Goal: Navigation & Orientation: Find specific page/section

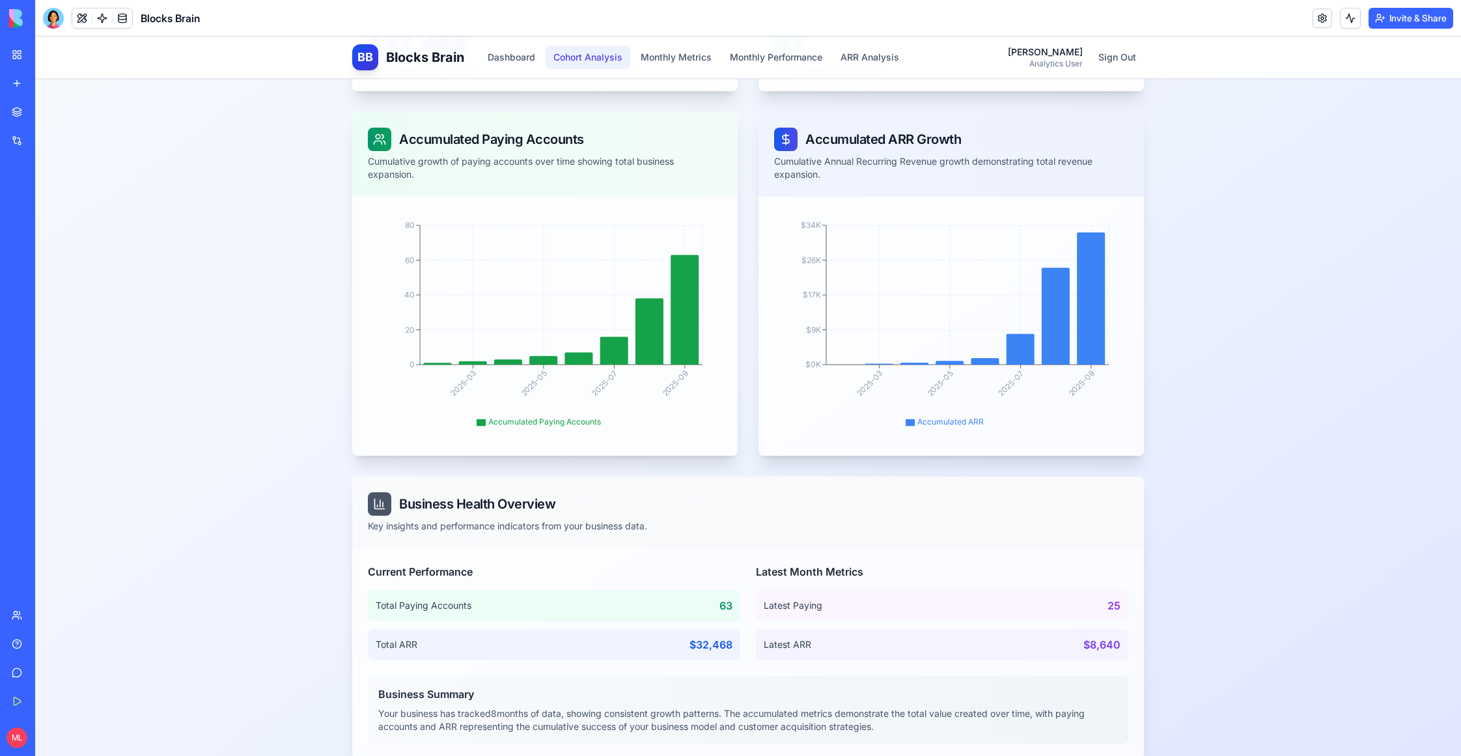
click at [582, 55] on button "Cohort Analysis" at bounding box center [588, 57] width 85 height 23
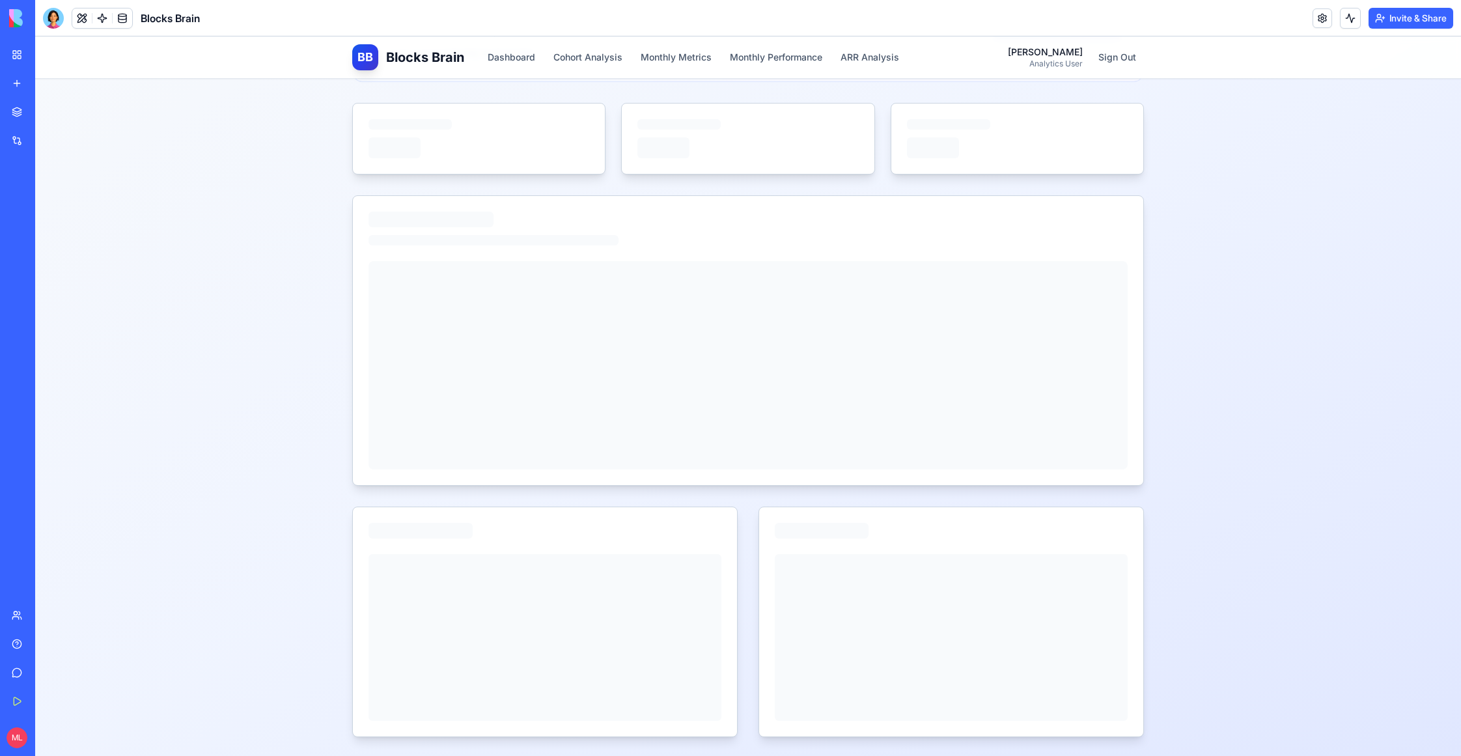
scroll to position [269, 0]
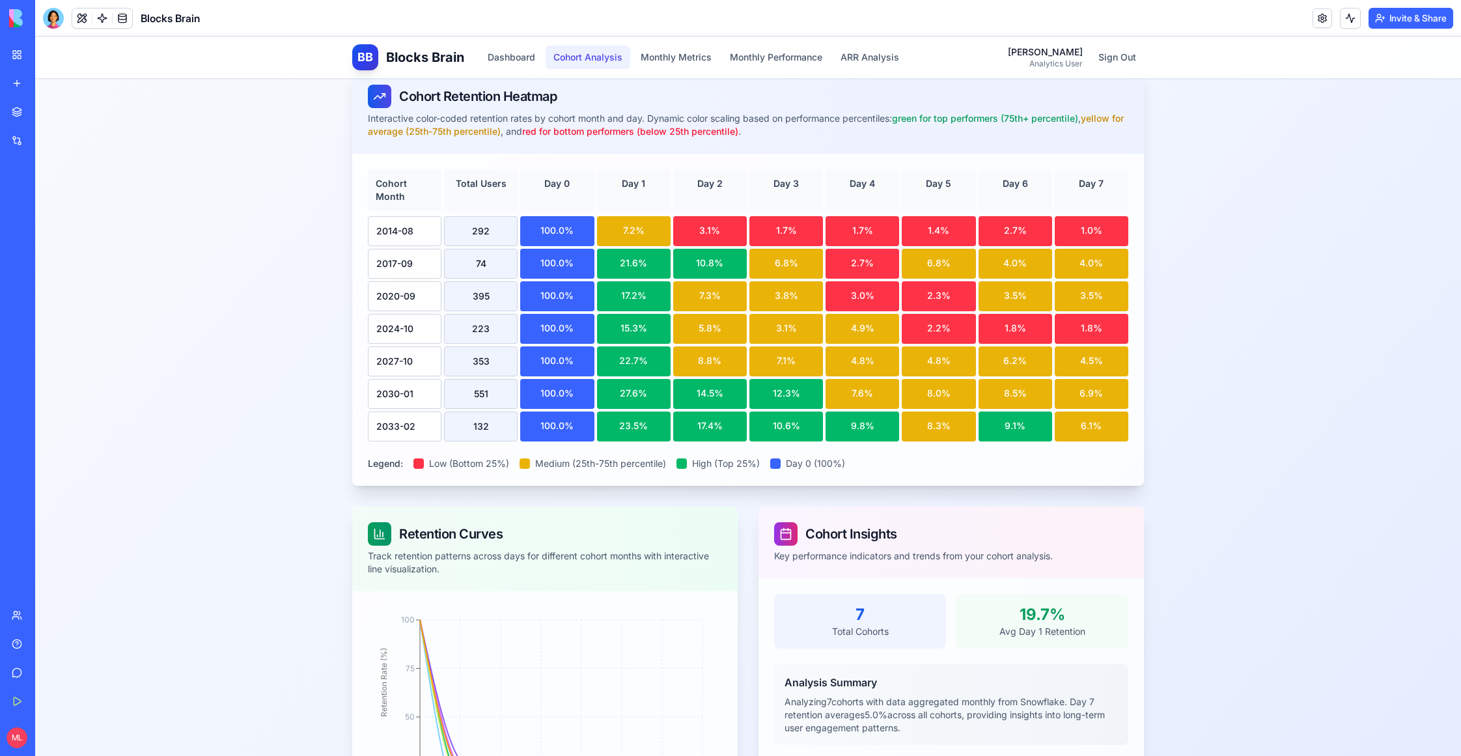
click at [635, 55] on button "Monthly Metrics" at bounding box center [676, 57] width 87 height 23
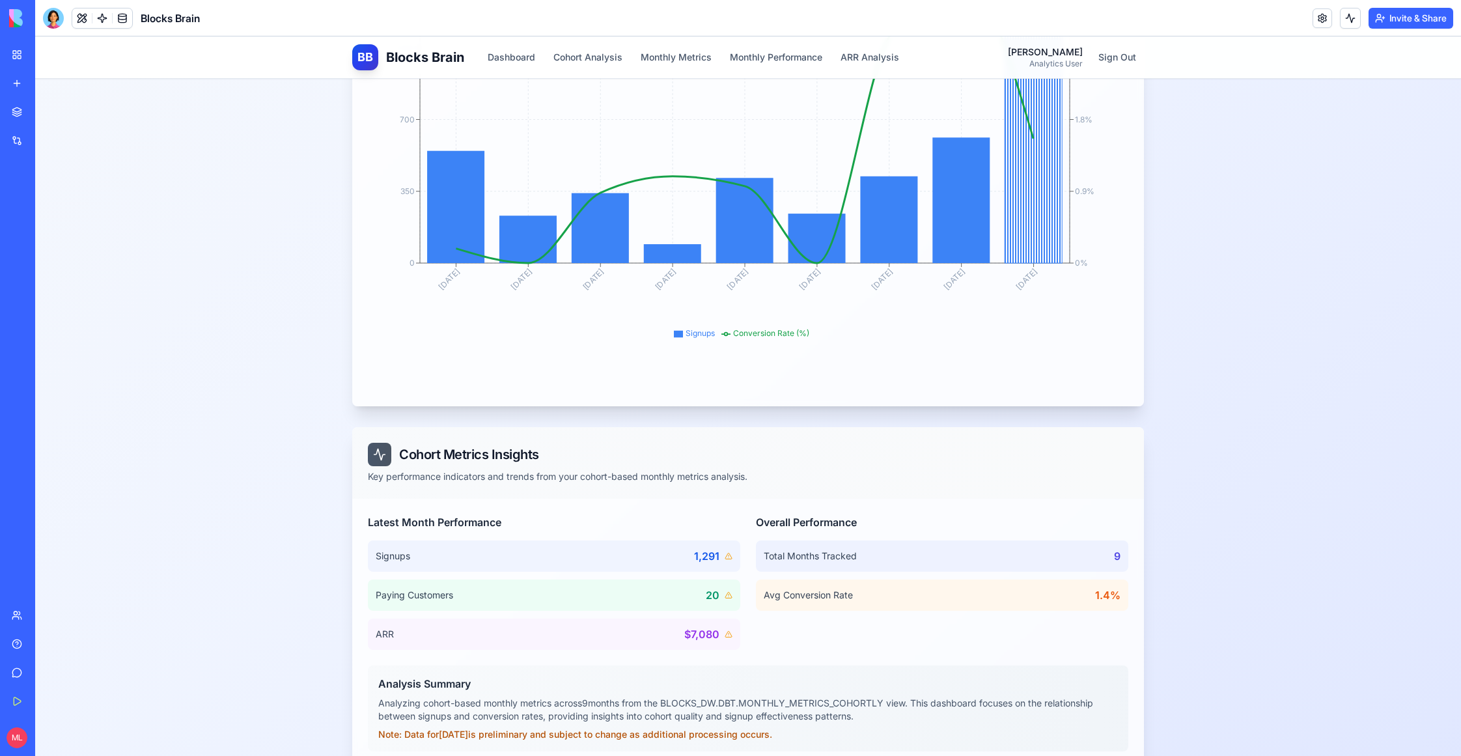
scroll to position [542, 0]
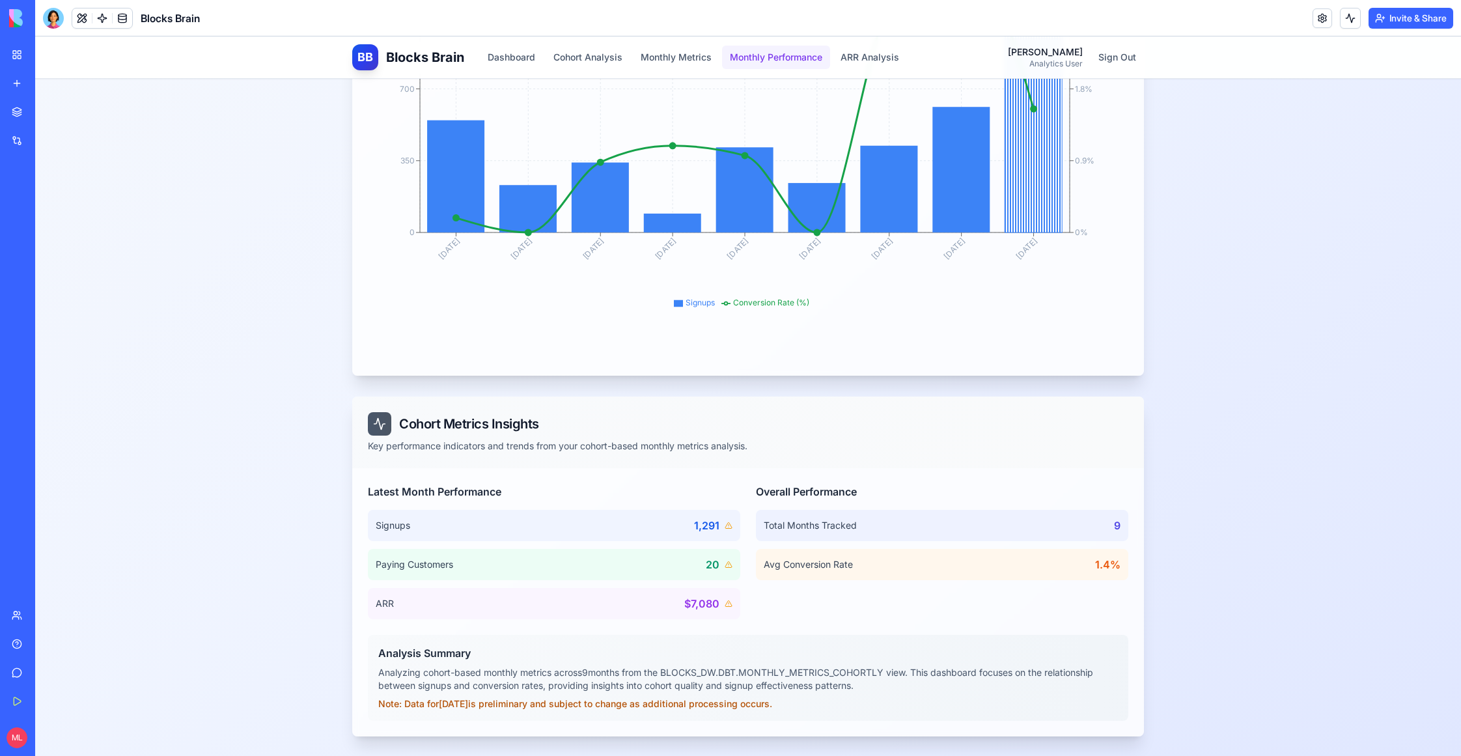
click at [759, 61] on button "Monthly Performance" at bounding box center [776, 57] width 108 height 23
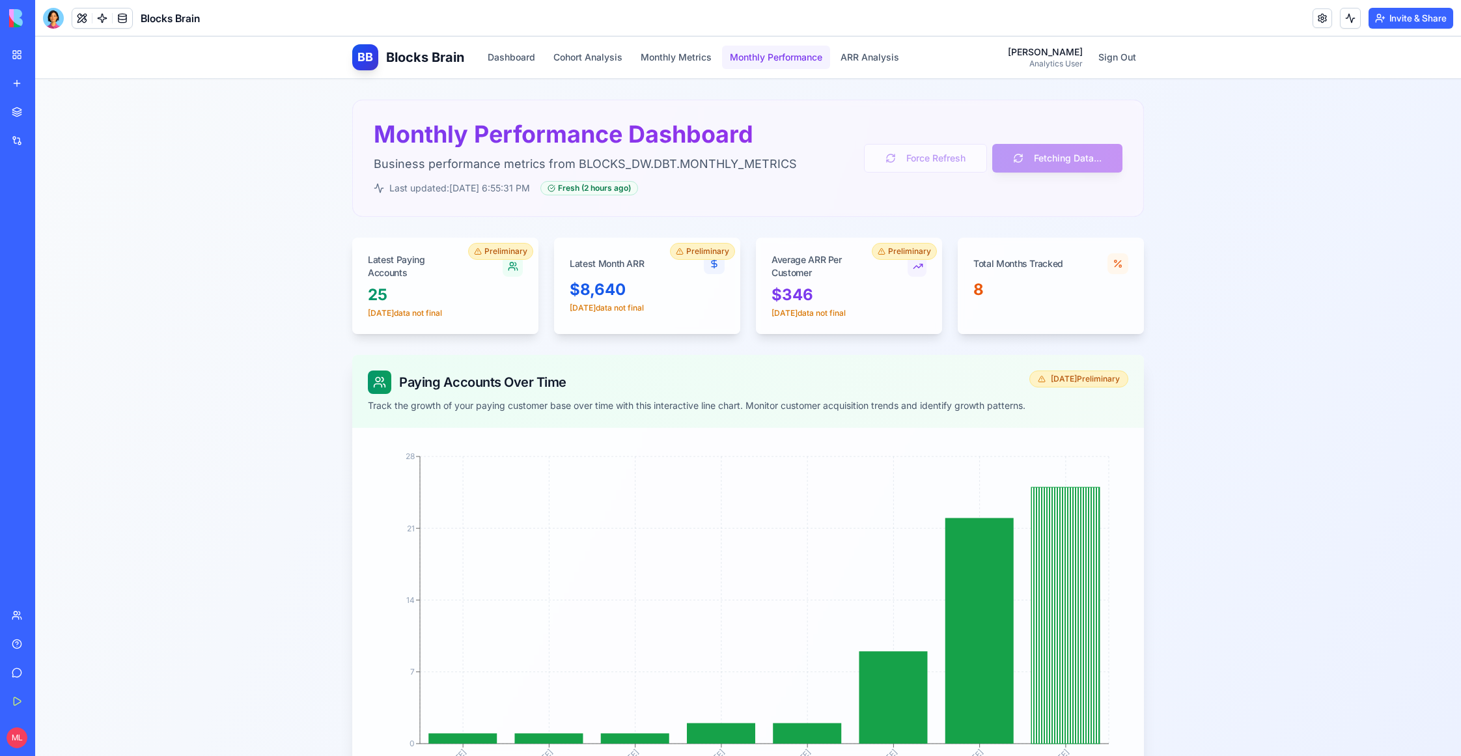
click at [726, 49] on button "Monthly Performance" at bounding box center [776, 57] width 108 height 23
click at [691, 49] on button "Monthly Metrics" at bounding box center [676, 57] width 87 height 23
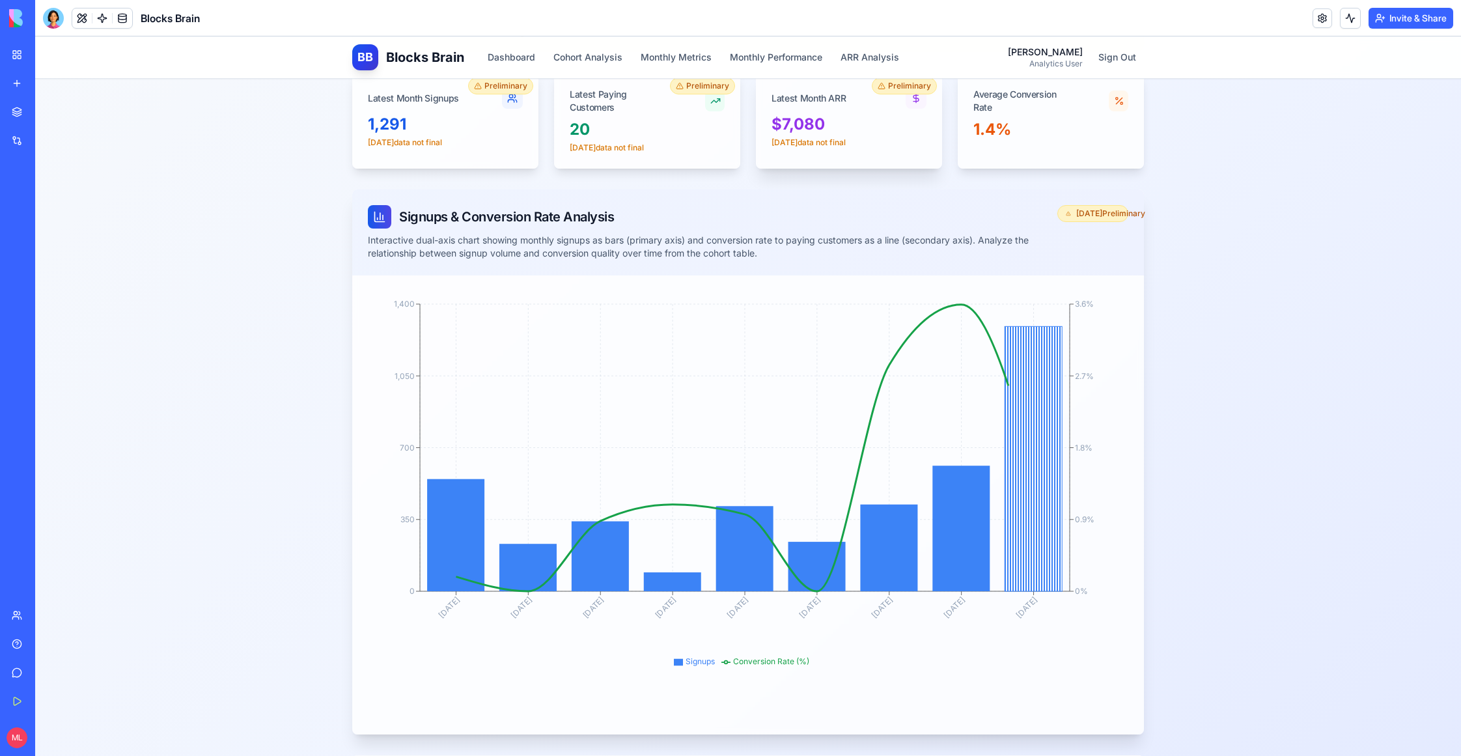
scroll to position [374, 0]
